Goal: Task Accomplishment & Management: Manage account settings

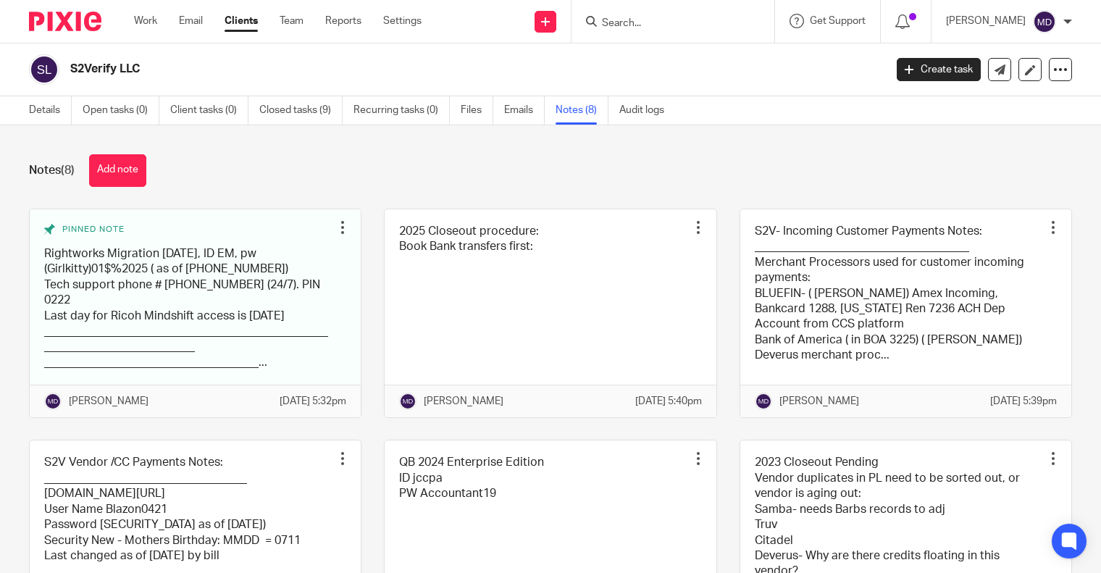
click at [573, 112] on link "Notes (8)" at bounding box center [581, 110] width 53 height 28
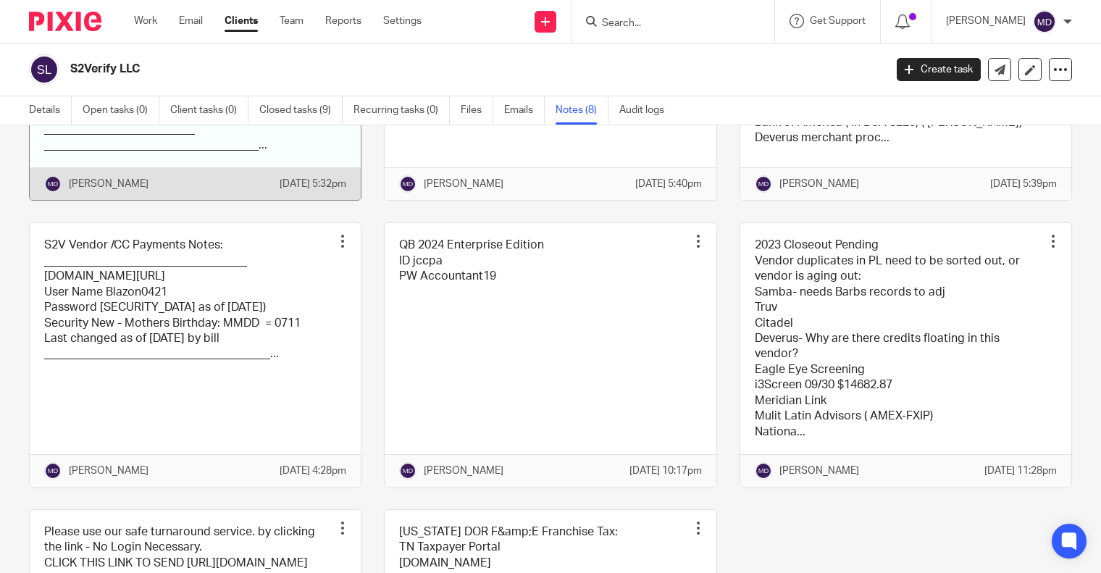
scroll to position [290, 0]
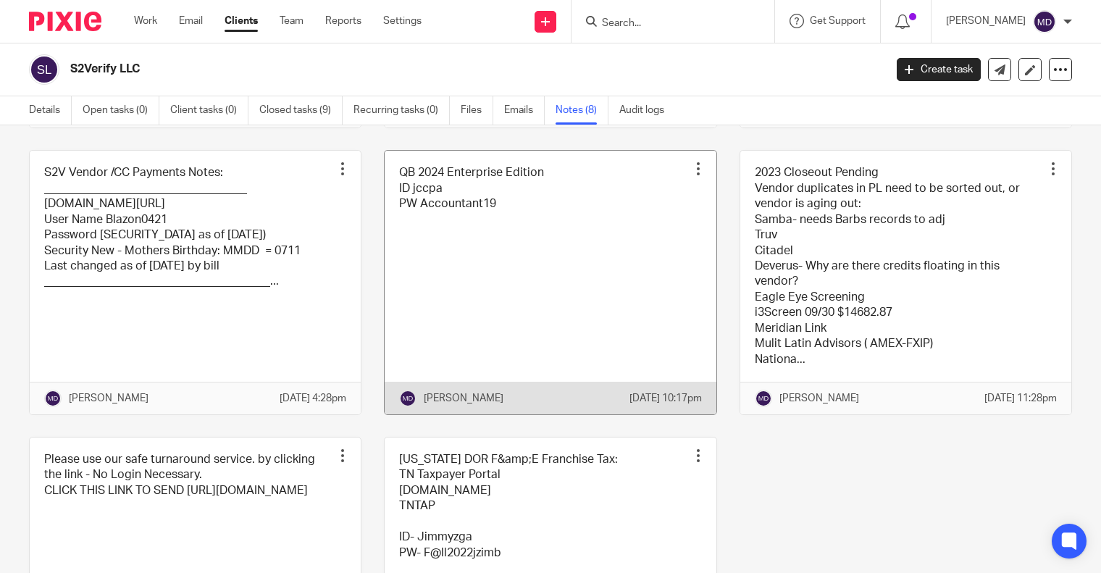
click at [507, 232] on link at bounding box center [549, 283] width 331 height 264
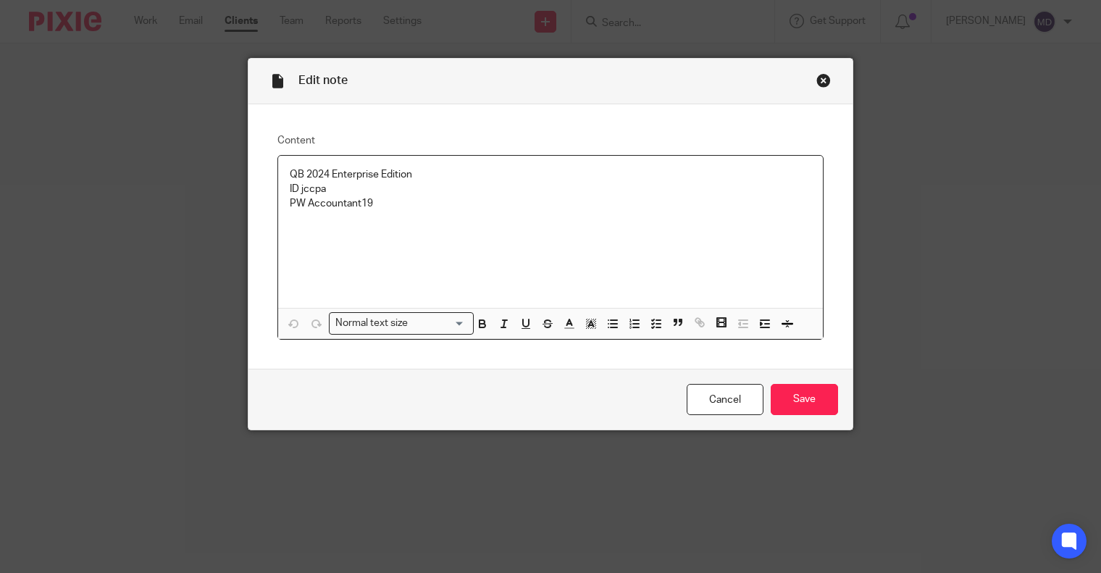
click at [398, 214] on div "QB 2024 Enterprise Edition ID jccpa PW Accountant19" at bounding box center [550, 232] width 545 height 152
click at [290, 260] on p "Need to close py period to 12/2024, PW dlcpa" at bounding box center [550, 262] width 521 height 14
click at [512, 263] on p "1.Need to close py period to 12/2024, PW dlcpa" at bounding box center [550, 262] width 521 height 14
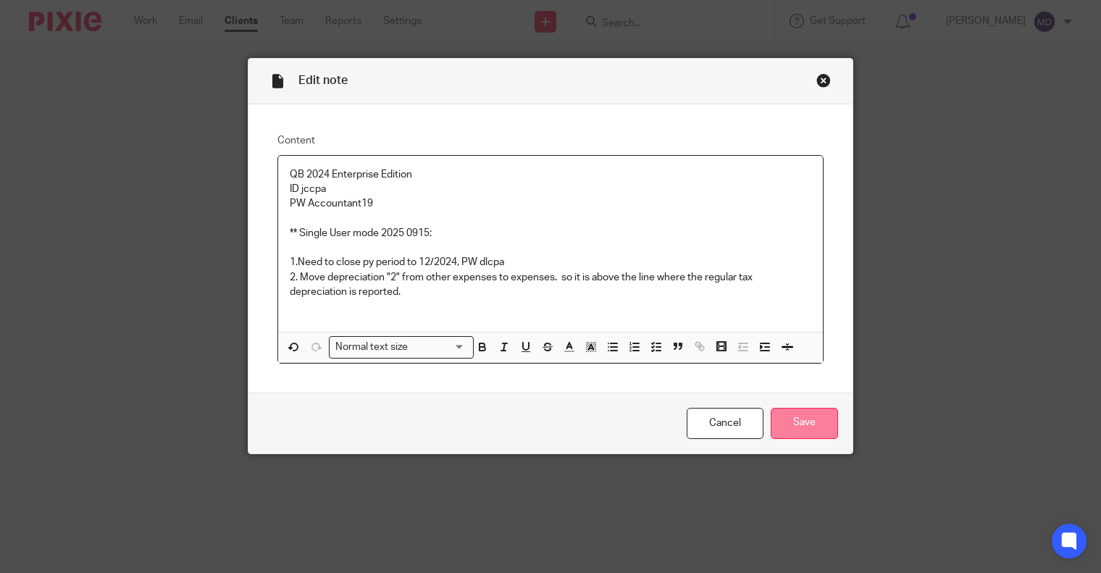
click at [808, 429] on input "Save" at bounding box center [803, 423] width 67 height 31
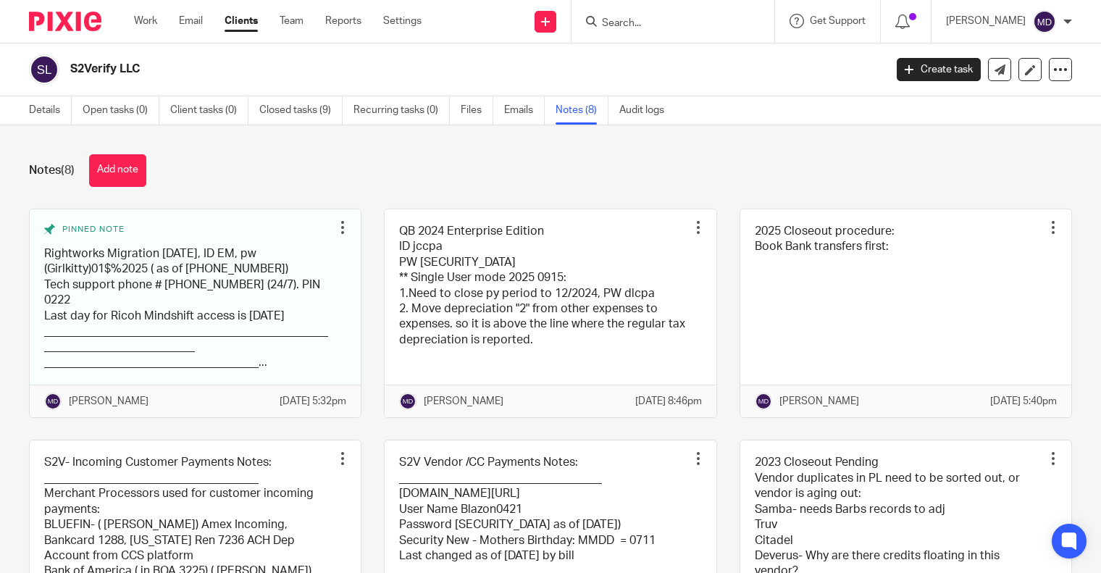
click at [781, 103] on div "Details Open tasks (0) Client tasks (0) Closed tasks (9) Recurring tasks (0) Fi…" at bounding box center [550, 110] width 1101 height 29
